Goal: Transaction & Acquisition: Download file/media

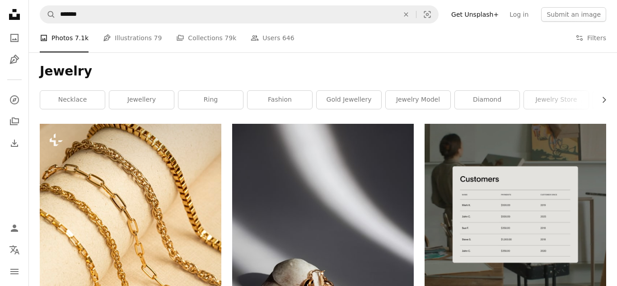
scroll to position [3288, 0]
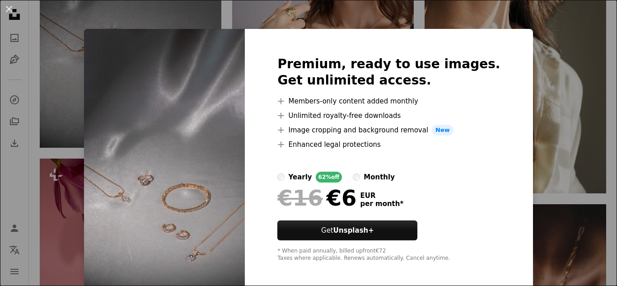
click at [545, 63] on div "An X shape Premium, ready to use images. Get unlimited access. A plus sign Memb…" at bounding box center [308, 143] width 617 height 286
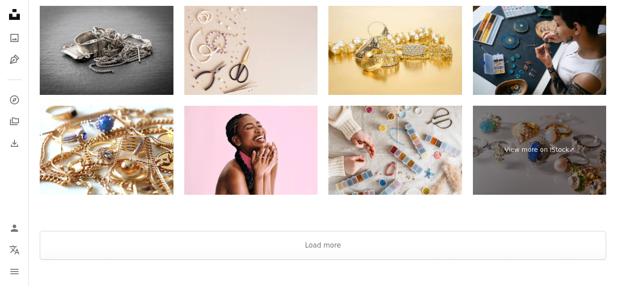
scroll to position [7043, 0]
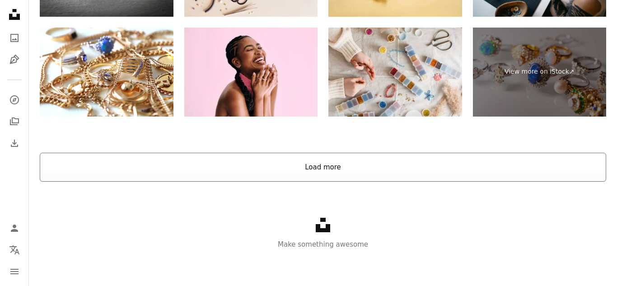
click at [320, 175] on button "Load more" at bounding box center [323, 167] width 566 height 29
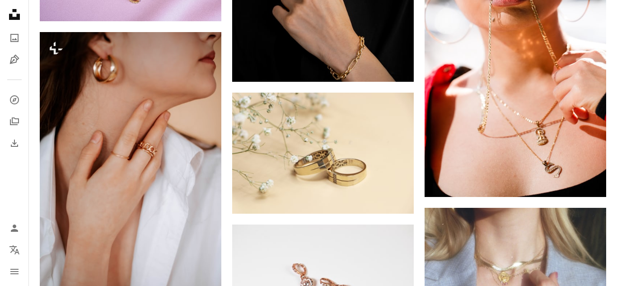
scroll to position [10880, 0]
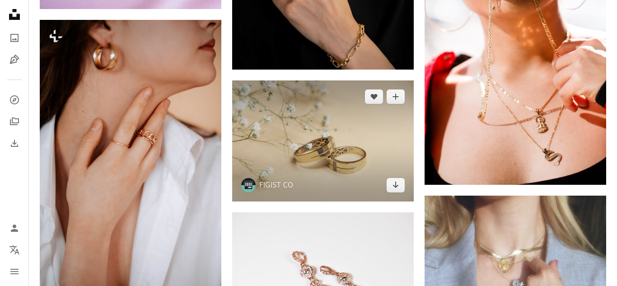
click at [372, 162] on img at bounding box center [323, 140] width 182 height 121
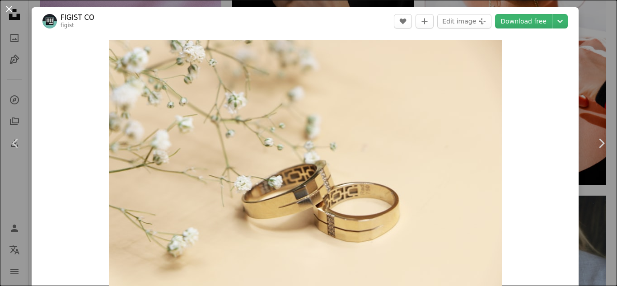
click at [14, 9] on button "An X shape" at bounding box center [9, 9] width 11 height 11
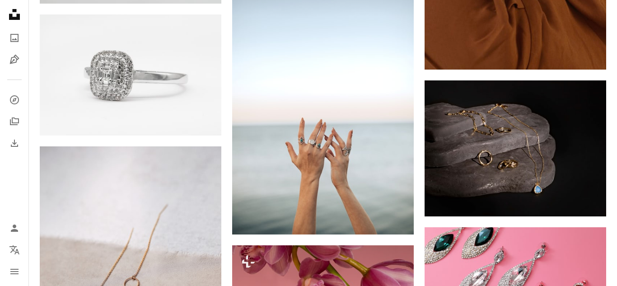
scroll to position [15878, 0]
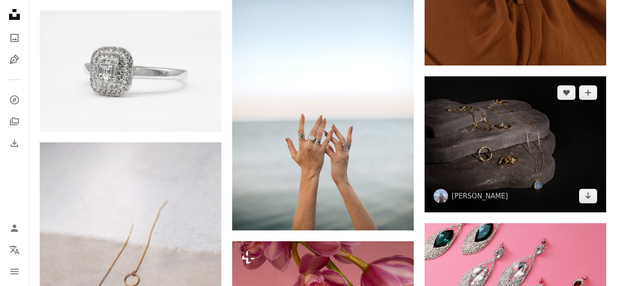
click at [528, 162] on img at bounding box center [515, 144] width 182 height 136
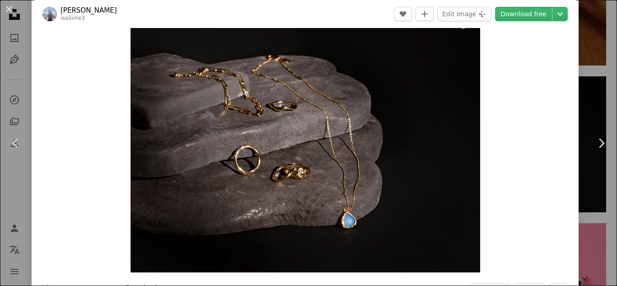
scroll to position [29, 0]
click at [8, 11] on button "An X shape" at bounding box center [9, 9] width 11 height 11
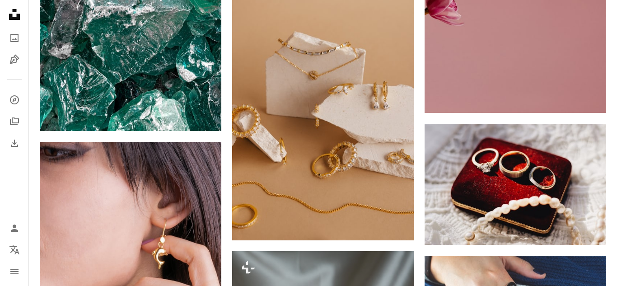
scroll to position [17042, 0]
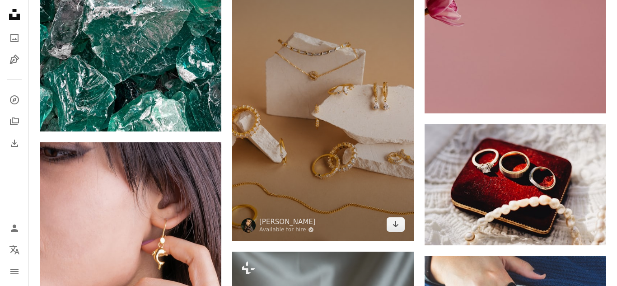
click at [345, 148] on img at bounding box center [323, 104] width 182 height 272
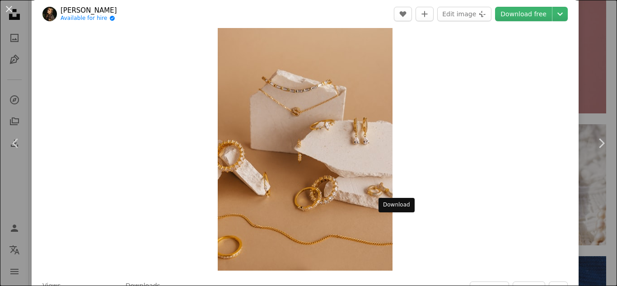
scroll to position [31, 0]
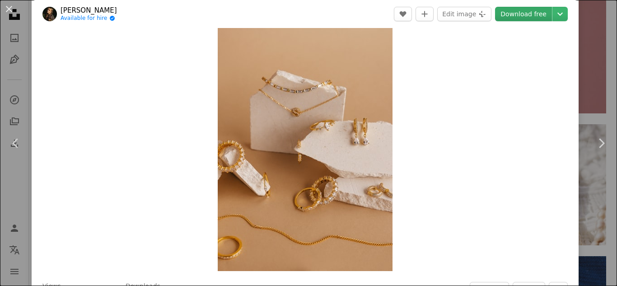
click at [544, 20] on link "Download free" at bounding box center [523, 14] width 57 height 14
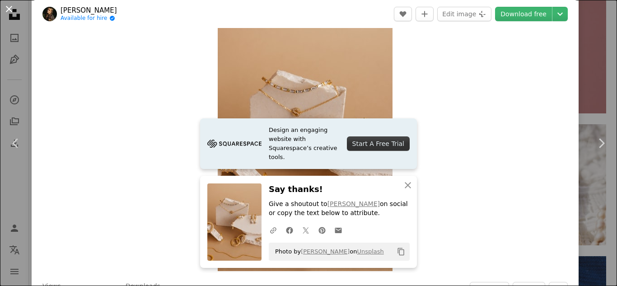
click at [10, 10] on button "An X shape" at bounding box center [9, 9] width 11 height 11
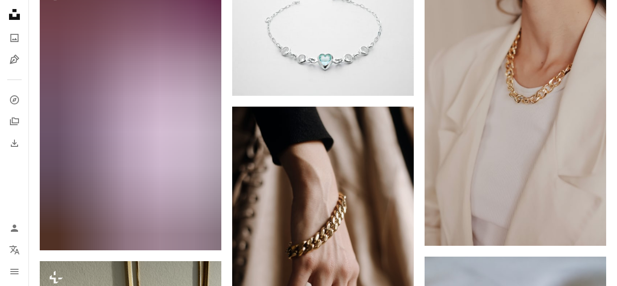
scroll to position [20365, 0]
